Goal: Transaction & Acquisition: Book appointment/travel/reservation

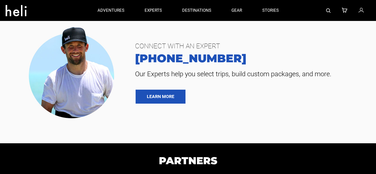
type input "Heli Skiing"
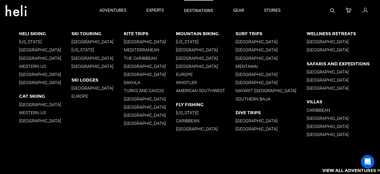
click at [188, 10] on p "destinations" at bounding box center [198, 11] width 29 height 6
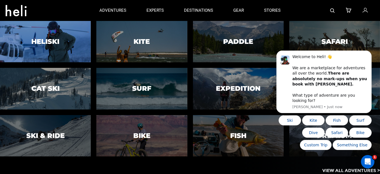
click at [62, 31] on div at bounding box center [45, 42] width 93 height 42
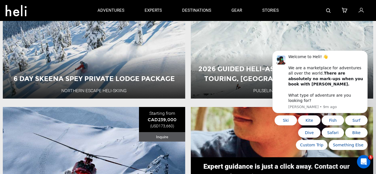
scroll to position [425, 0]
